Goal: Task Accomplishment & Management: Use online tool/utility

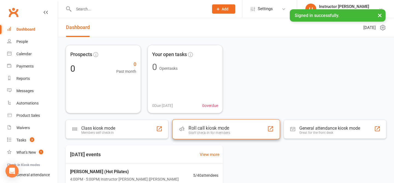
click at [206, 136] on div "Roll call kiosk mode Staff check-in for members" at bounding box center [225, 129] width 107 height 20
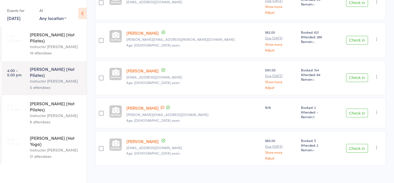
scroll to position [112, 0]
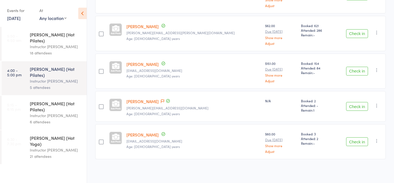
click at [46, 35] on div "[PERSON_NAME] (Hot Pilates)" at bounding box center [56, 37] width 52 height 12
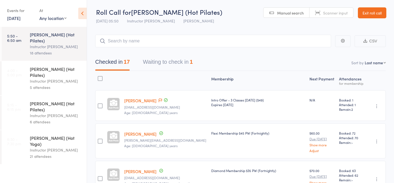
click at [44, 84] on div "5 attendees" at bounding box center [56, 87] width 52 height 6
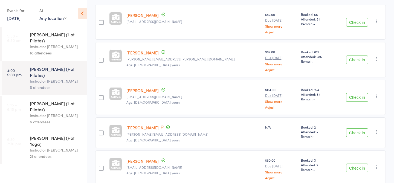
scroll to position [86, 0]
click at [150, 127] on link "Rachel Nikolovski" at bounding box center [142, 127] width 32 height 6
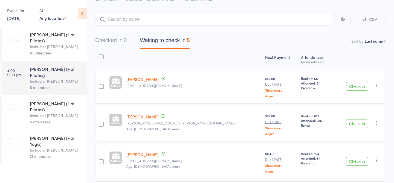
scroll to position [0, 0]
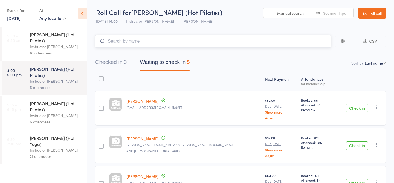
click at [140, 43] on input "search" at bounding box center [213, 41] width 236 height 13
type input "20260"
click at [315, 56] on link "Drop in" at bounding box center [317, 53] width 18 height 8
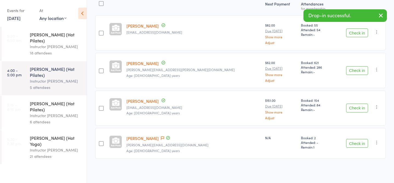
scroll to position [75, 0]
click at [362, 144] on button "Check in" at bounding box center [357, 144] width 22 height 9
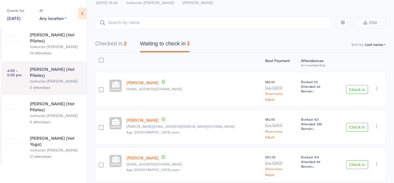
scroll to position [12, 0]
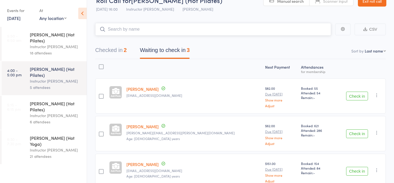
click at [168, 24] on input "search" at bounding box center [213, 29] width 236 height 13
type input "23496"
click at [315, 42] on link "Check in" at bounding box center [315, 41] width 19 height 8
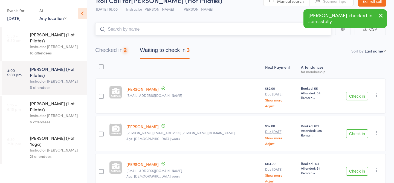
scroll to position [4, 0]
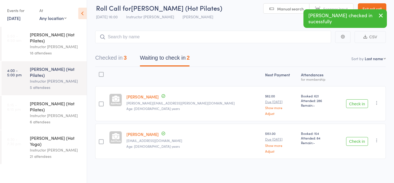
click at [380, 14] on icon "button" at bounding box center [380, 15] width 7 height 7
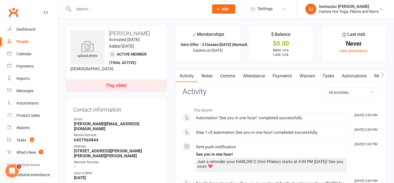
click at [208, 76] on link "Notes" at bounding box center [206, 76] width 19 height 13
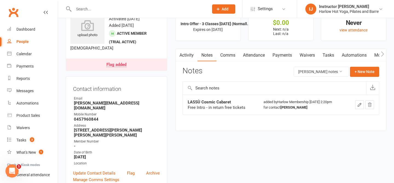
scroll to position [22, 0]
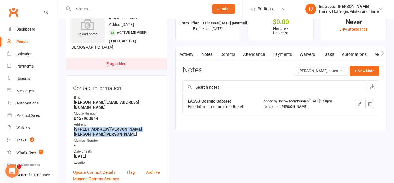
drag, startPoint x: 102, startPoint y: 135, endPoint x: 70, endPoint y: 129, distance: 32.3
click at [70, 129] on div "Contact information Owner Email Rachel.nik20@gmail.com Mobile Number 0457960844…" at bounding box center [116, 132] width 101 height 114
click at [103, 136] on strong "91 buchan avenue edmonson park Edmonson park NSW 2174" at bounding box center [117, 132] width 86 height 10
click at [34, 30] on div "Dashboard" at bounding box center [25, 29] width 19 height 4
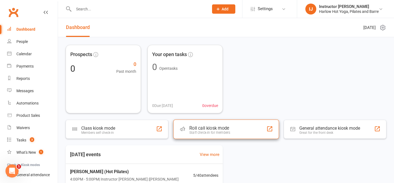
click at [229, 129] on div "Roll call kiosk mode" at bounding box center [209, 128] width 41 height 5
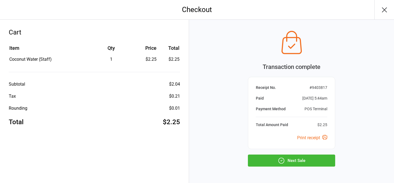
click at [277, 159] on button "Next Sale" at bounding box center [291, 161] width 87 height 12
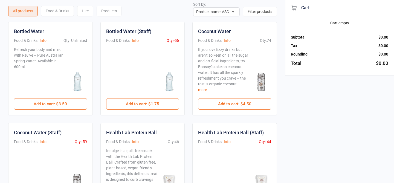
scroll to position [21, 0]
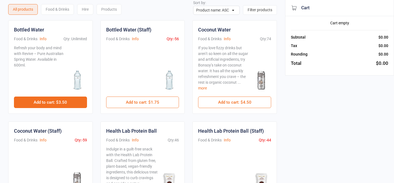
click at [67, 103] on button "Add to cart : $3.50" at bounding box center [50, 102] width 73 height 11
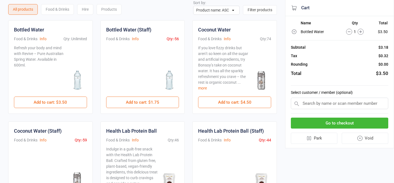
click at [315, 121] on button "Go to checkout" at bounding box center [339, 123] width 97 height 11
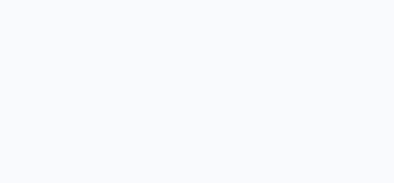
scroll to position [14, 0]
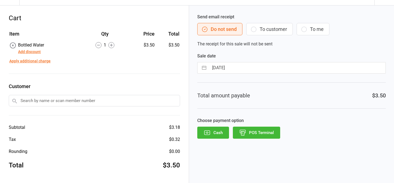
click at [251, 133] on button "POS Terminal" at bounding box center [256, 133] width 47 height 12
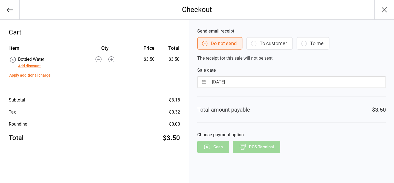
scroll to position [0, 0]
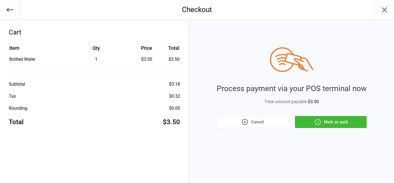
click at [341, 126] on button "Mark as paid" at bounding box center [331, 122] width 72 height 12
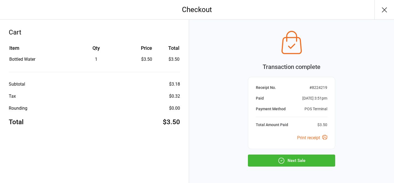
click at [286, 164] on button "Next Sale" at bounding box center [291, 161] width 87 height 12
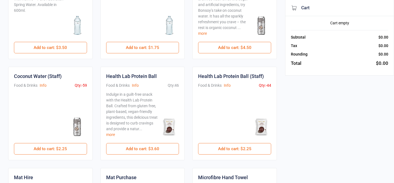
scroll to position [76, 0]
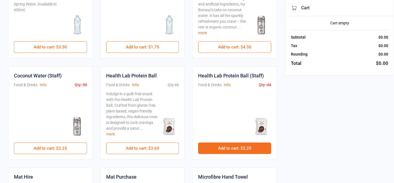
click at [214, 151] on button "Add to cart : $2.25" at bounding box center [234, 148] width 73 height 11
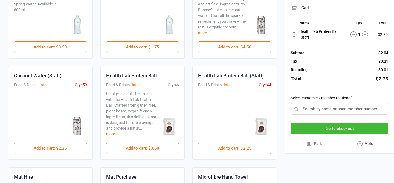
click at [375, 125] on button "Go to checkout" at bounding box center [339, 128] width 97 height 11
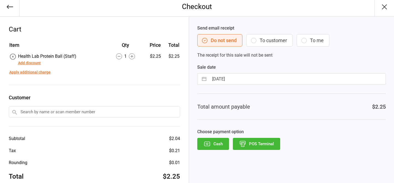
scroll to position [14, 0]
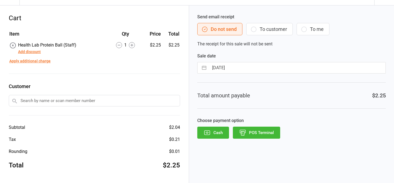
click at [263, 136] on button "POS Terminal" at bounding box center [256, 133] width 47 height 12
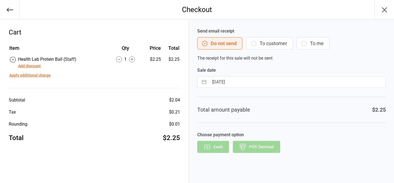
scroll to position [0, 0]
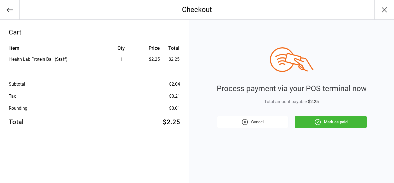
click at [315, 122] on icon "button" at bounding box center [317, 121] width 7 height 7
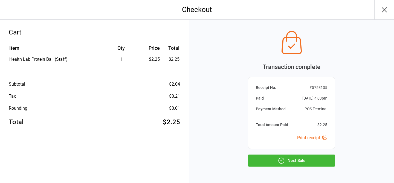
click at [315, 161] on button "Next Sale" at bounding box center [291, 161] width 87 height 12
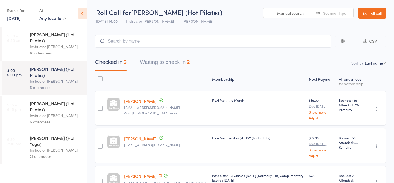
click at [165, 62] on button "Waiting to check in 2" at bounding box center [165, 63] width 50 height 14
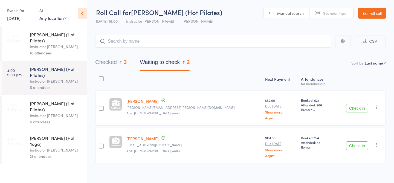
click at [53, 147] on div "Instructor [PERSON_NAME]" at bounding box center [56, 150] width 52 height 6
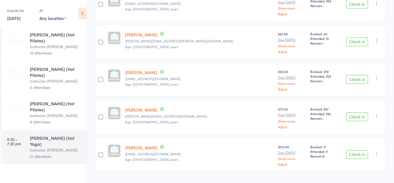
scroll to position [714, 0]
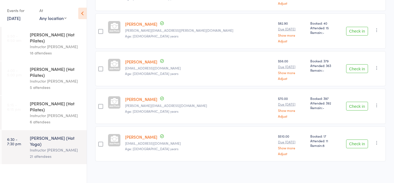
click at [39, 119] on div "6 attendees" at bounding box center [56, 122] width 52 height 6
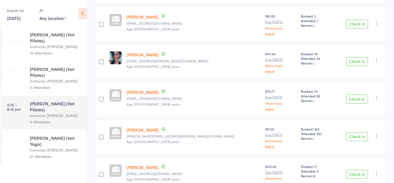
scroll to position [154, 0]
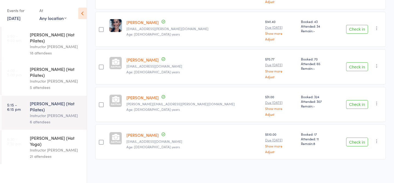
click at [72, 66] on div "[PERSON_NAME] (Hot Pilates)" at bounding box center [56, 72] width 52 height 12
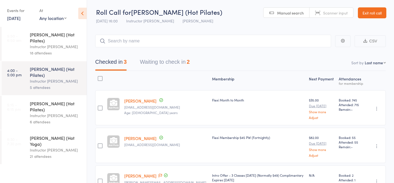
scroll to position [37, 0]
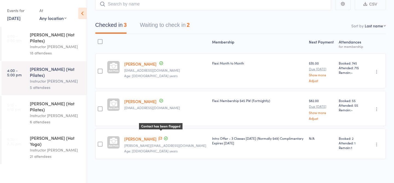
click at [161, 138] on icon at bounding box center [160, 139] width 3 height 4
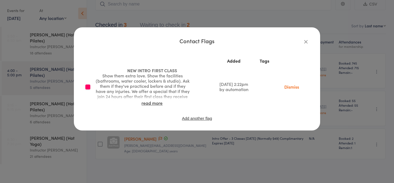
click at [304, 42] on icon "button" at bounding box center [306, 42] width 6 height 6
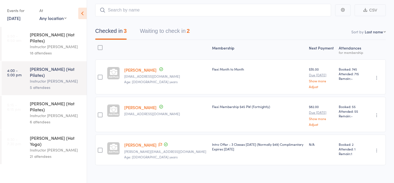
scroll to position [0, 0]
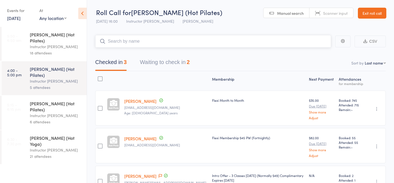
click at [238, 37] on input "search" at bounding box center [213, 41] width 236 height 13
type input "21500"
click at [319, 56] on link "Check in" at bounding box center [315, 53] width 19 height 8
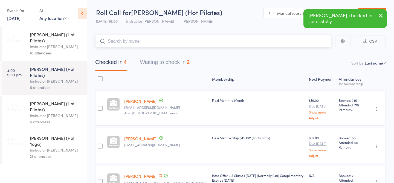
click at [186, 64] on button "Waiting to check in 2" at bounding box center [165, 63] width 50 height 14
